Goal: Information Seeking & Learning: Check status

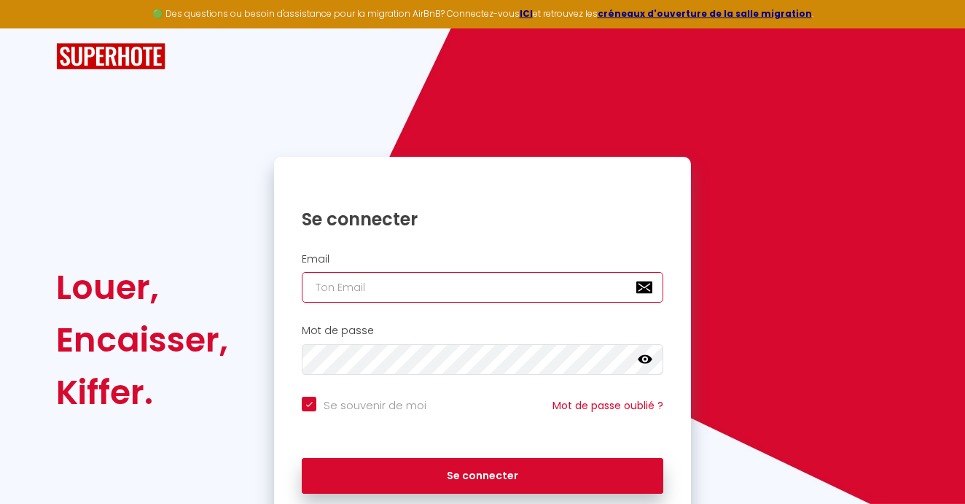
click at [496, 279] on input "email" at bounding box center [482, 287] width 361 height 31
type input "l"
checkbox input "true"
type input "la"
checkbox input "true"
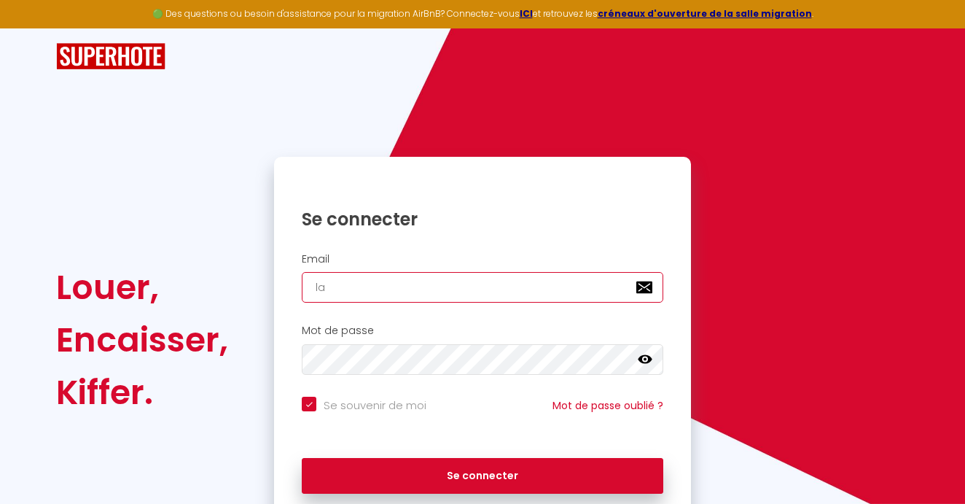
type input "lan"
checkbox input "true"
type input "[PERSON_NAME]"
checkbox input "true"
type input "lanhe"
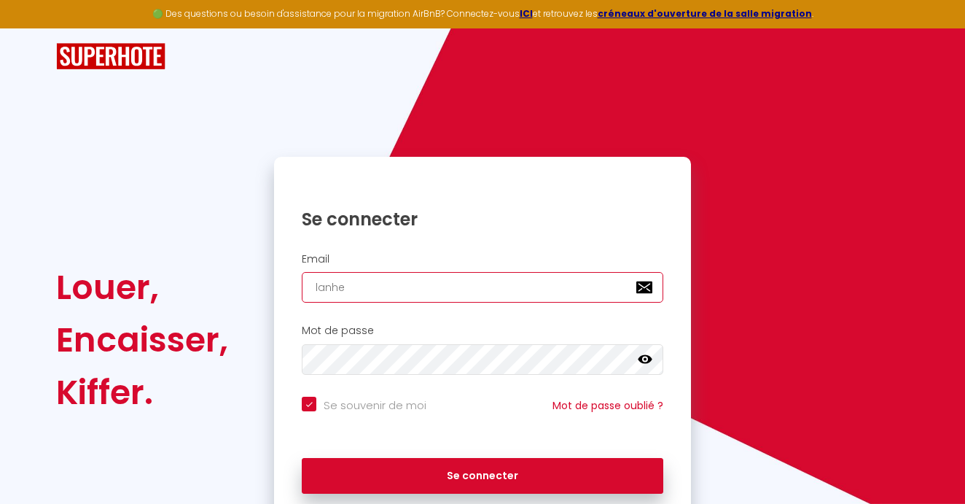
checkbox input "true"
type input "lanhes"
checkbox input "true"
type input "lanhese"
checkbox input "true"
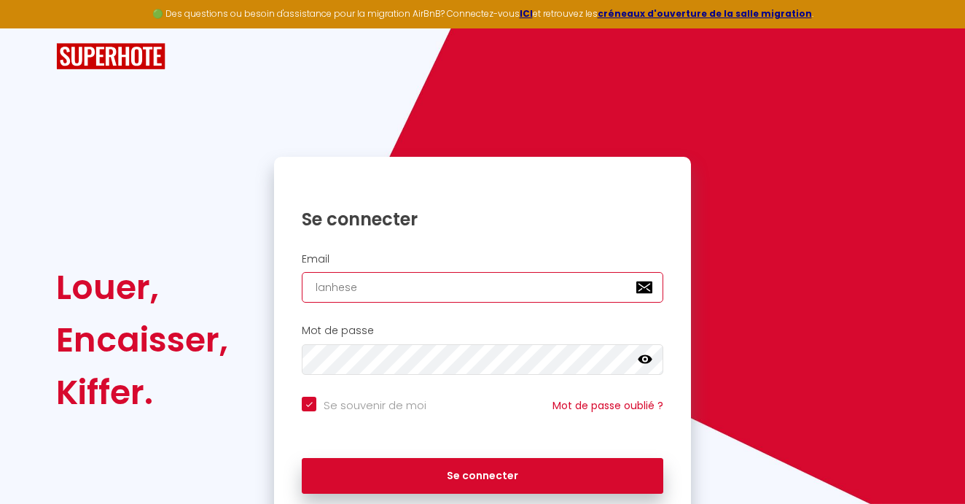
type input "lanheses"
checkbox input "true"
type input "lanheses."
checkbox input "true"
type input "lanheses.d"
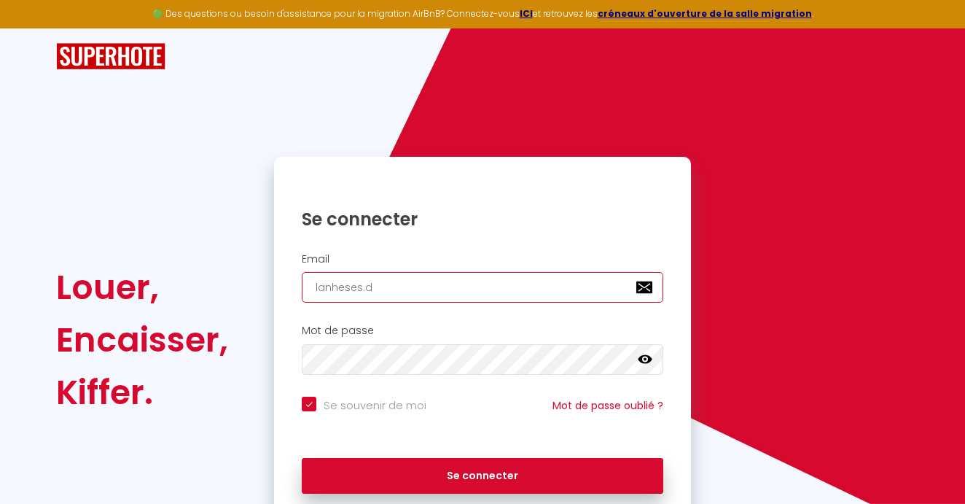
checkbox input "true"
type input "lanheses.da"
checkbox input "true"
type input "lanheses.da@"
checkbox input "true"
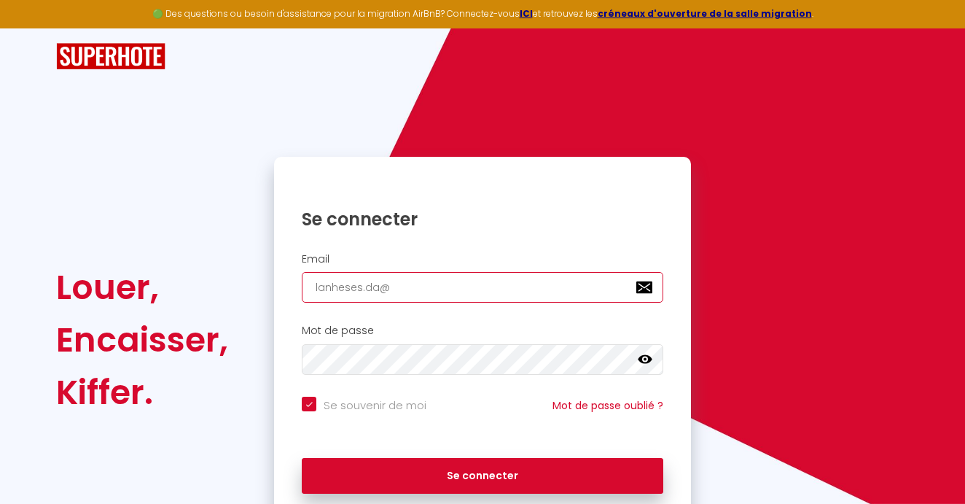
type input "lanheses.da@g"
checkbox input "true"
type input "lanheses.da@gm"
checkbox input "true"
type input "lanheses.da@gma"
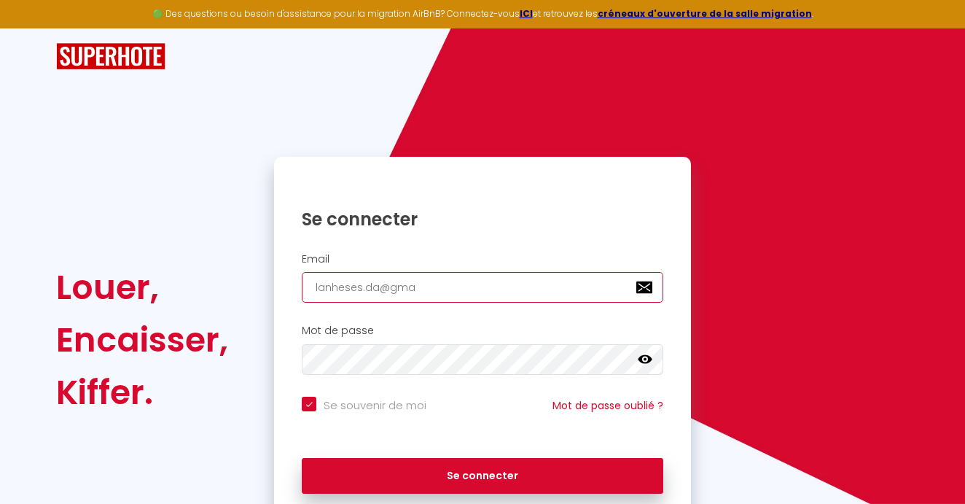
checkbox input "true"
type input "lanheses.da@gmai"
checkbox input "true"
type input "[EMAIL_ADDRESS]"
checkbox input "true"
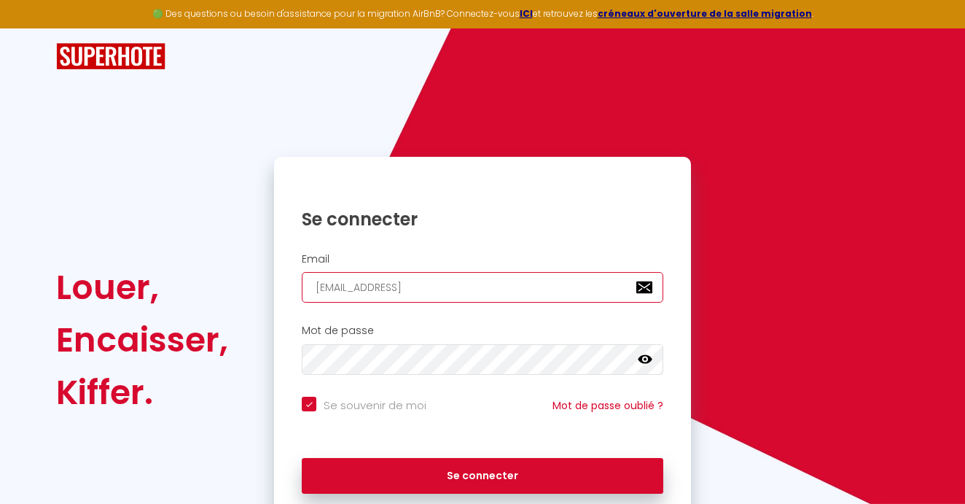
type input "[EMAIL_ADDRESS]."
checkbox input "true"
type input "lanheses.da@gmail.c"
checkbox input "true"
type input "[EMAIL_ADDRESS][DOMAIN_NAME]"
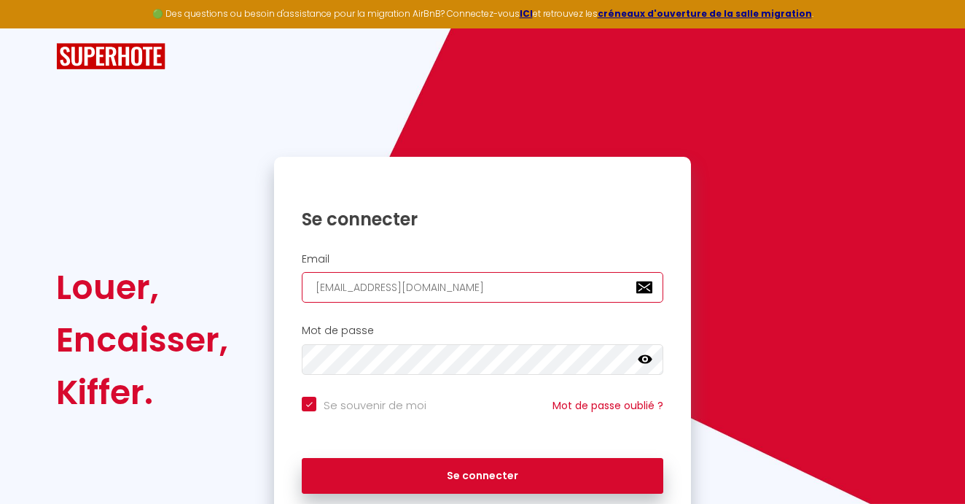
checkbox input "true"
type input "[EMAIL_ADDRESS][DOMAIN_NAME]"
checkbox input "true"
type input "[EMAIL_ADDRESS][DOMAIN_NAME]"
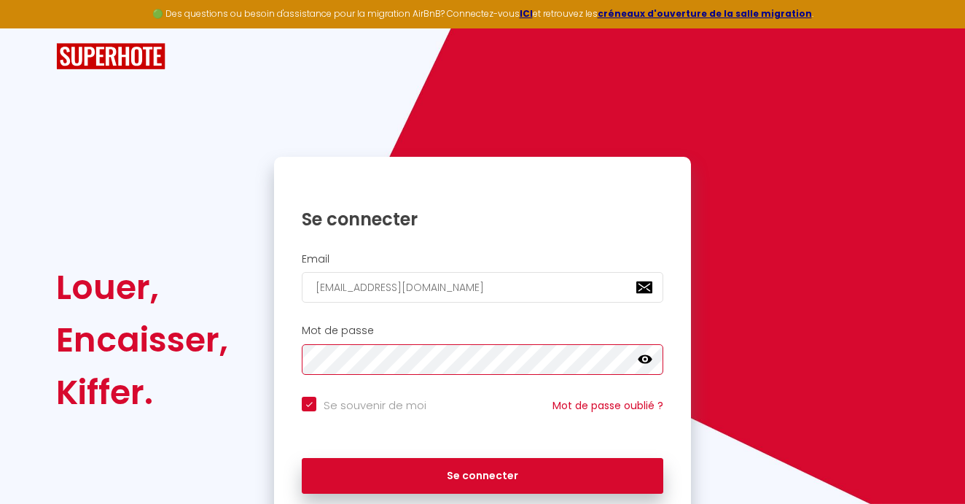
click at [482, 473] on button "Se connecter" at bounding box center [482, 476] width 361 height 36
checkbox input "true"
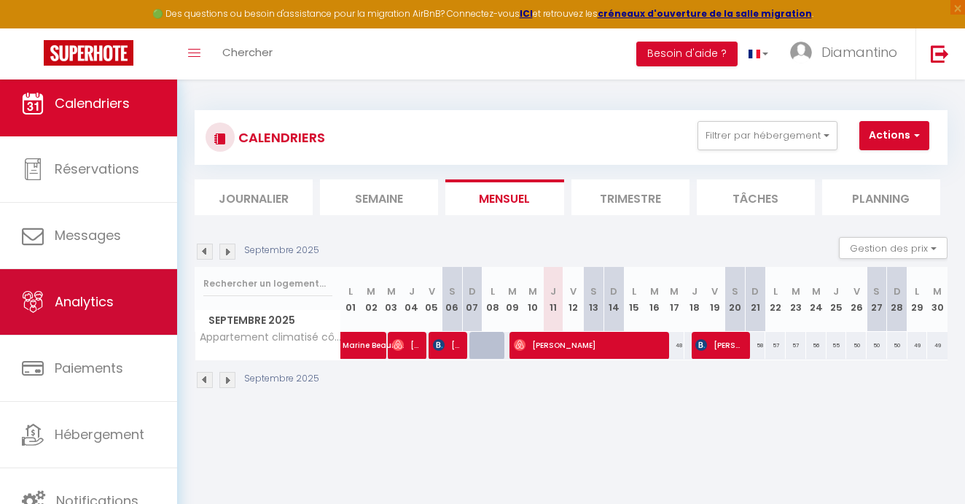
scroll to position [8, 0]
click at [108, 308] on span "Analytics" at bounding box center [84, 301] width 59 height 18
select select "2025"
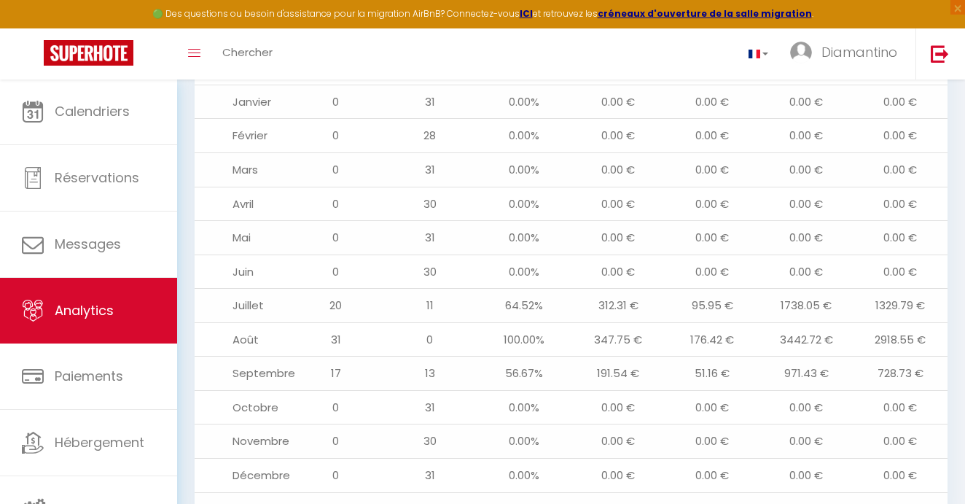
scroll to position [1626, 0]
click at [502, 288] on td "64.52%" at bounding box center [524, 305] width 94 height 34
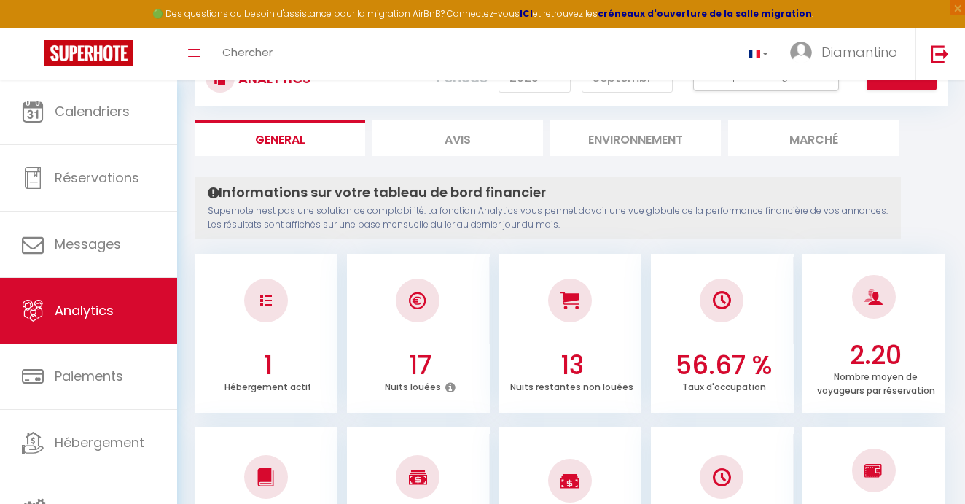
scroll to position [0, 0]
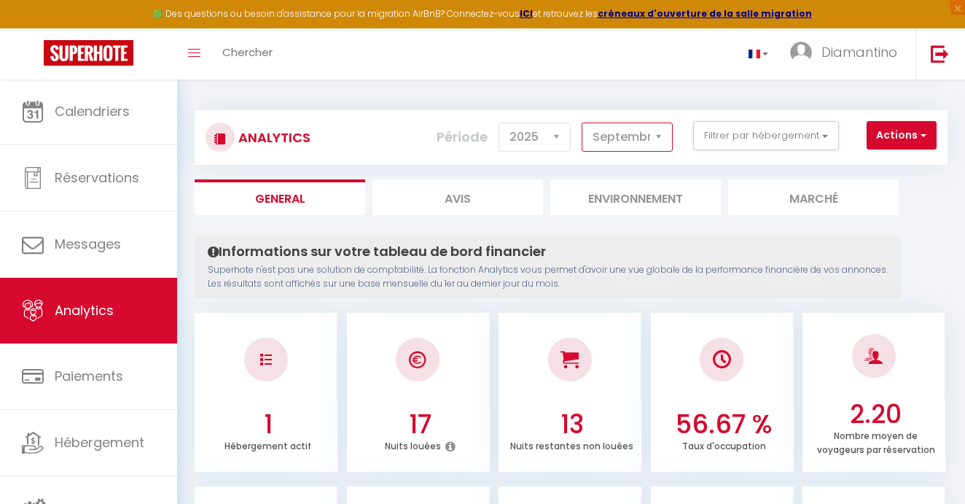
select select "7"
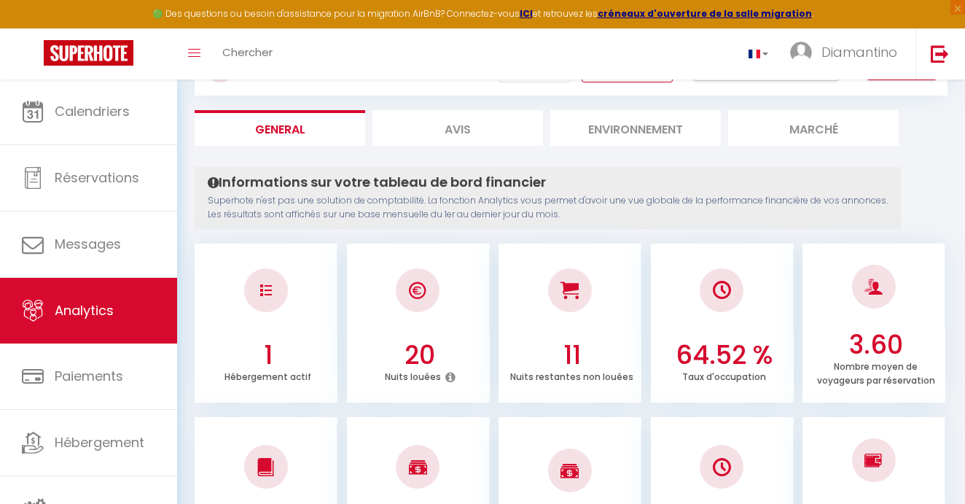
scroll to position [71, 0]
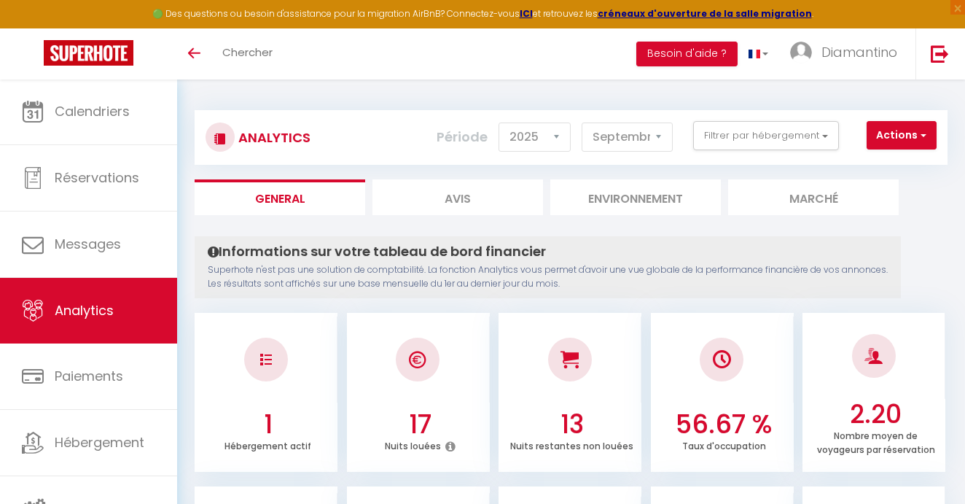
select select "2025"
select select "9"
